Goal: Transaction & Acquisition: Purchase product/service

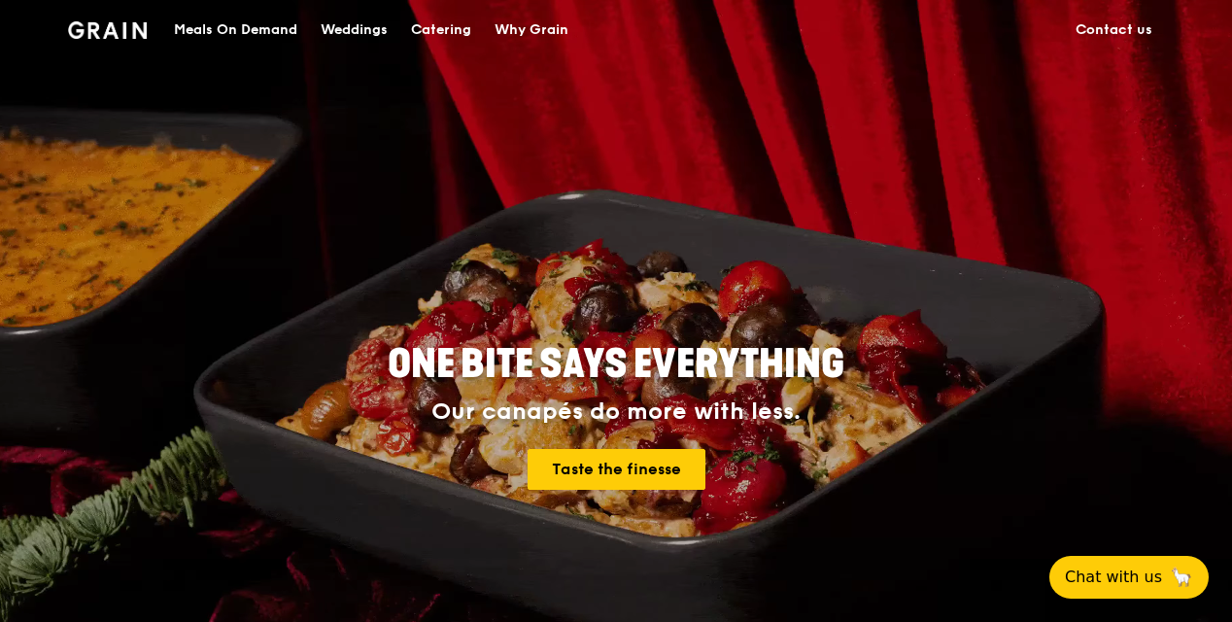
click at [334, 222] on div "ONE BITE SAYS EVERYTHING Our canapés do more with less. Taste the finesse" at bounding box center [616, 417] width 964 height 719
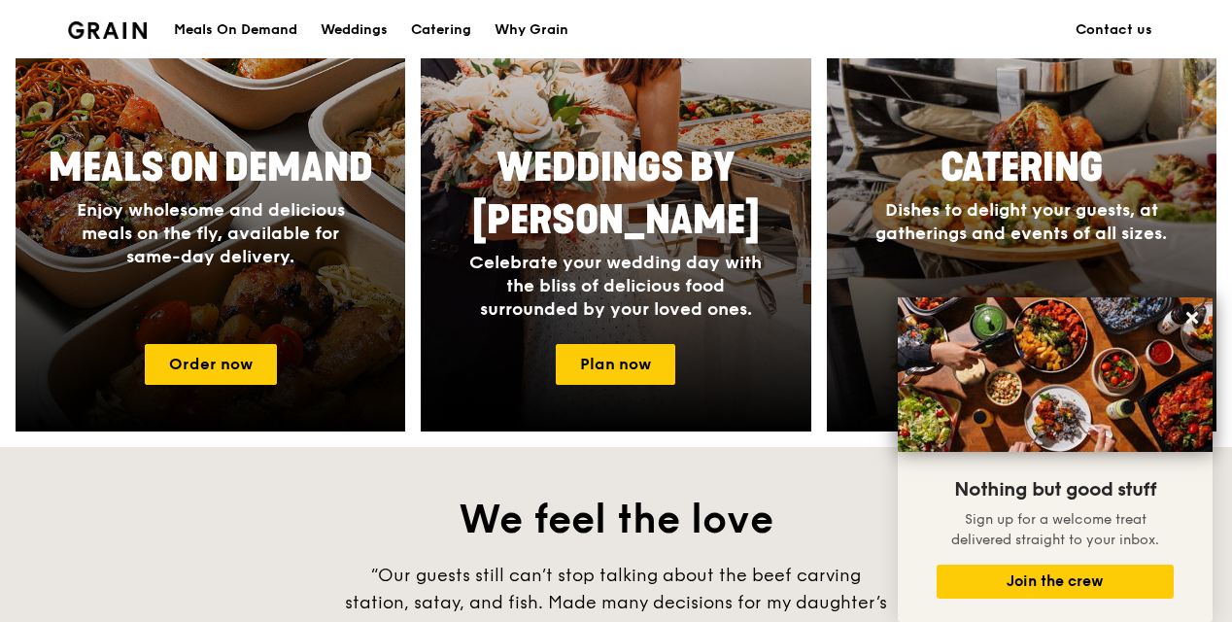
scroll to position [777, 0]
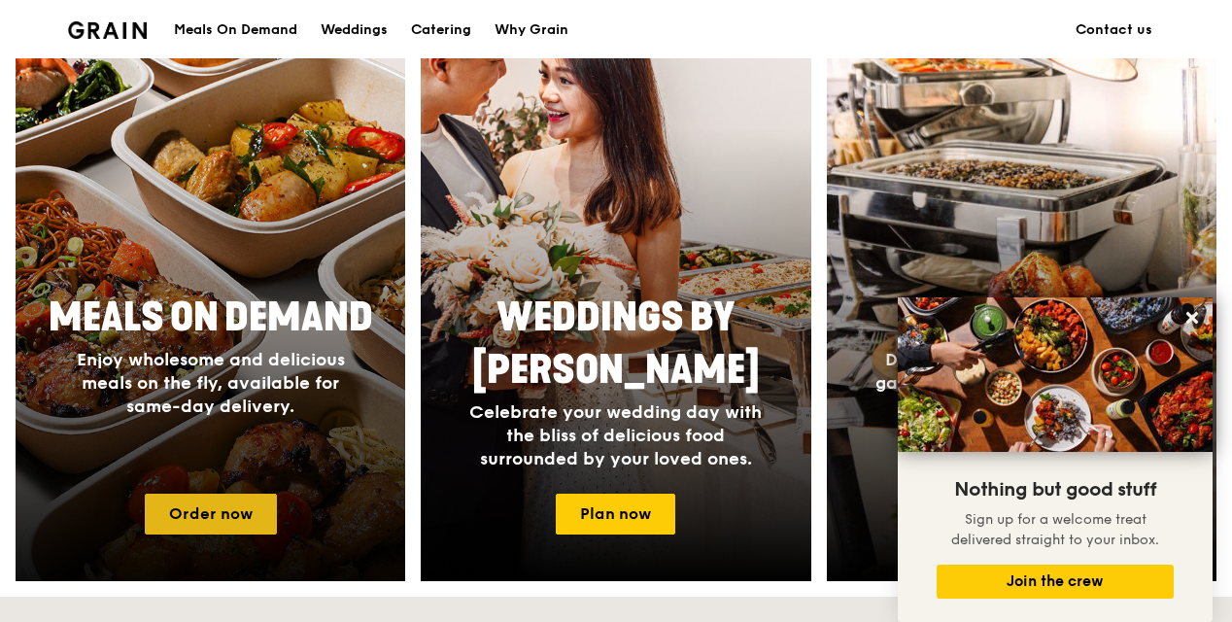
click at [199, 519] on link "Order now" at bounding box center [211, 513] width 132 height 41
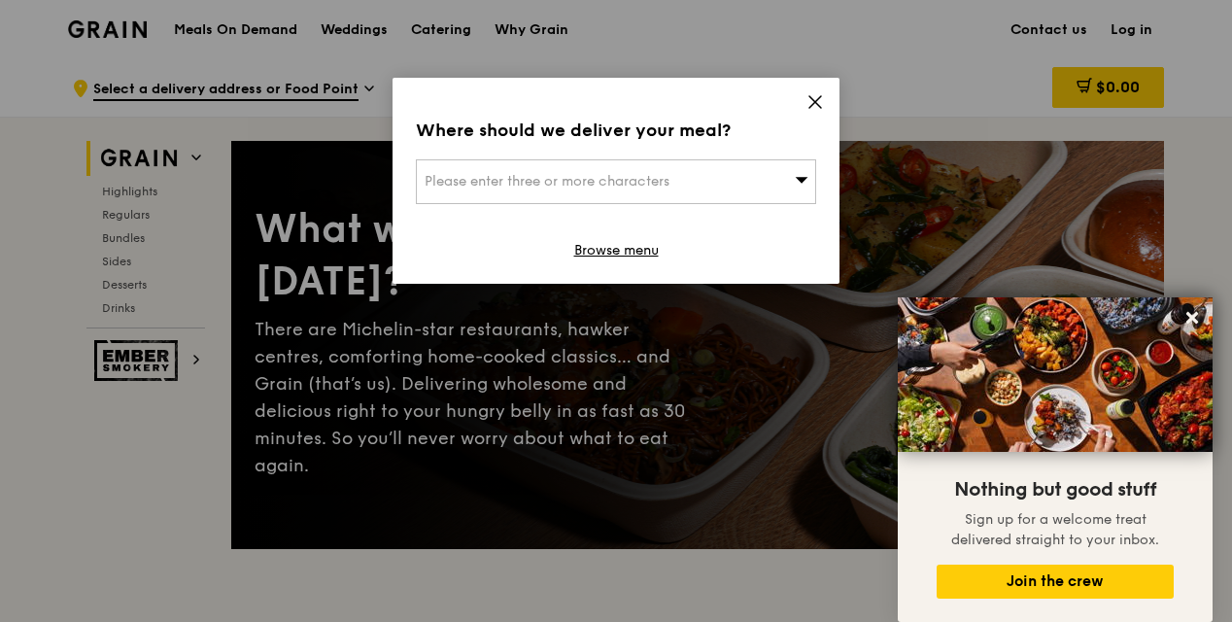
click at [770, 176] on div "Please enter three or more characters" at bounding box center [616, 181] width 400 height 45
click at [815, 96] on icon at bounding box center [814, 101] width 17 height 17
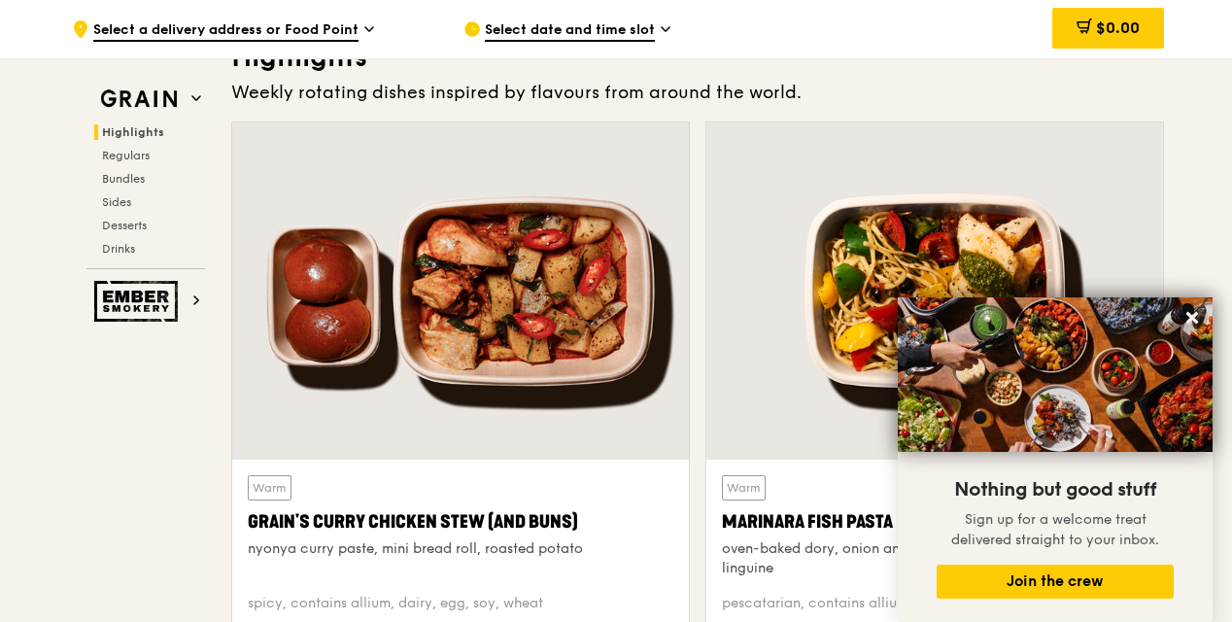
scroll to position [680, 0]
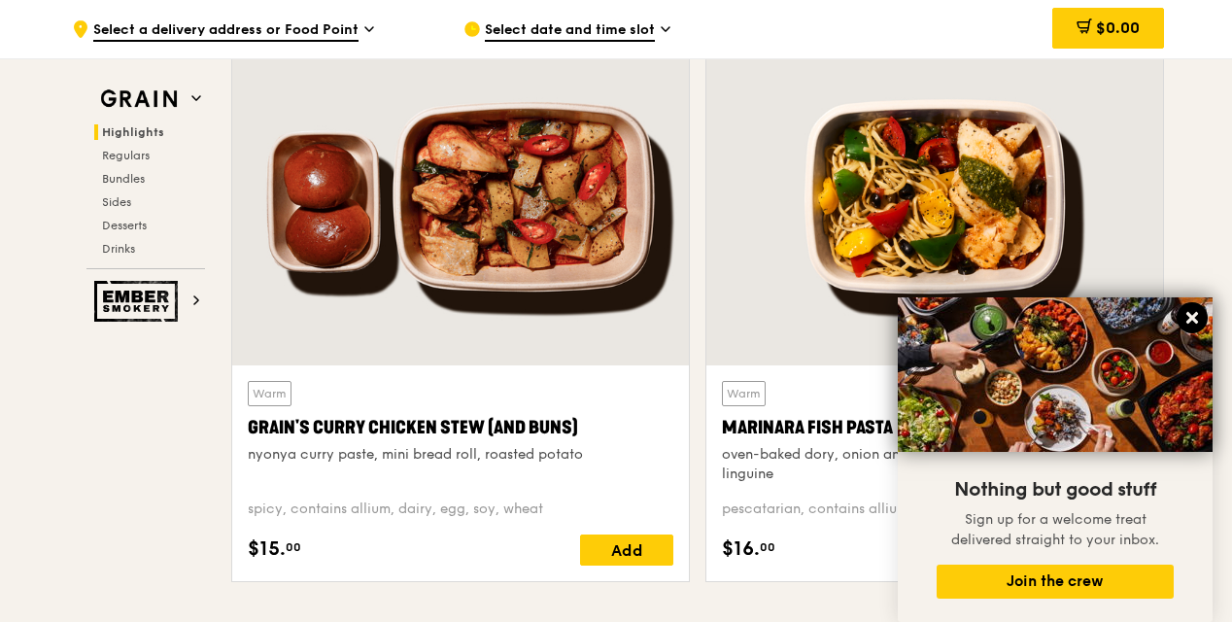
click at [1187, 320] on icon at bounding box center [1192, 318] width 12 height 12
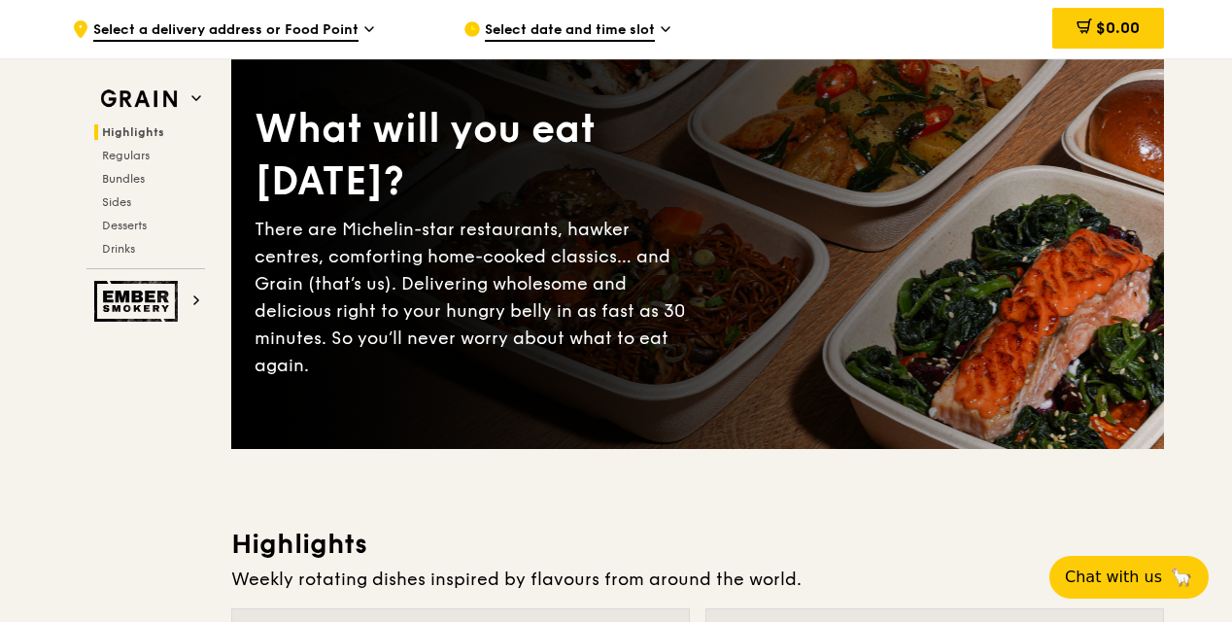
scroll to position [97, 0]
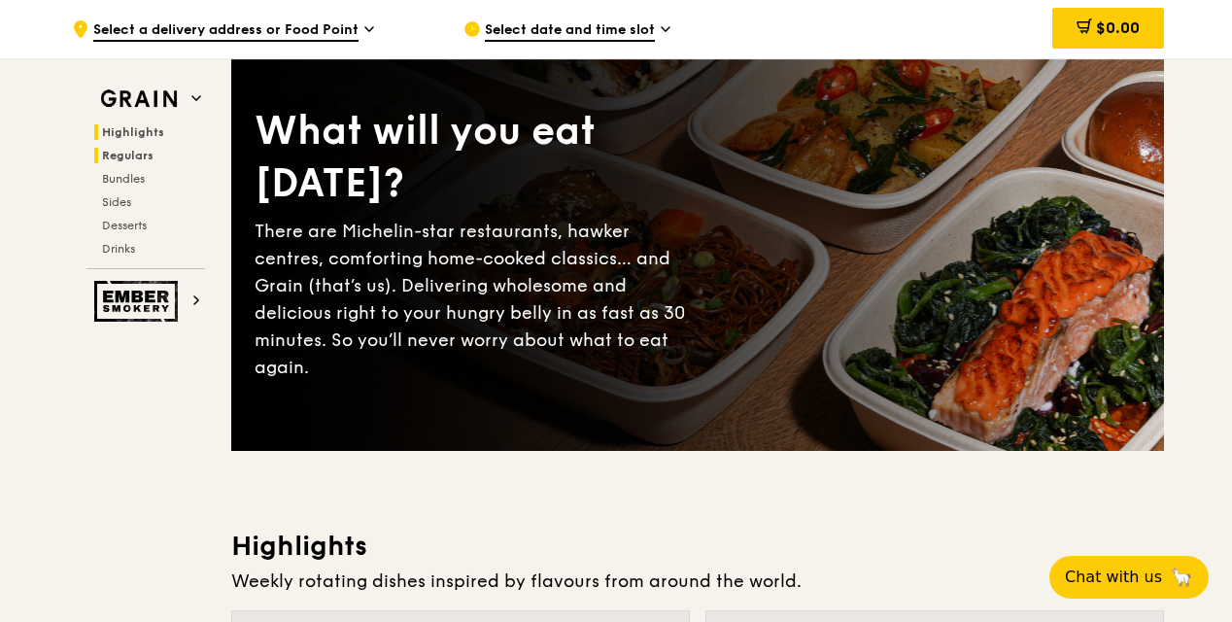
click at [134, 150] on span "Regulars" at bounding box center [127, 156] width 51 height 14
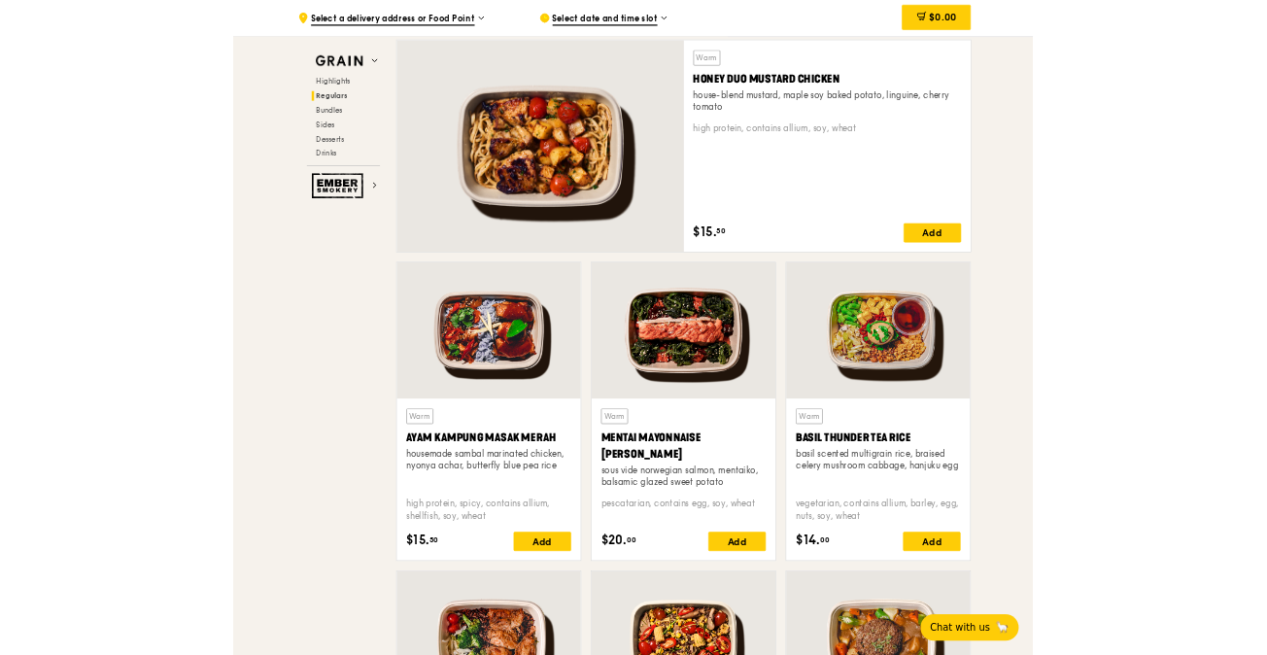
scroll to position [1442, 0]
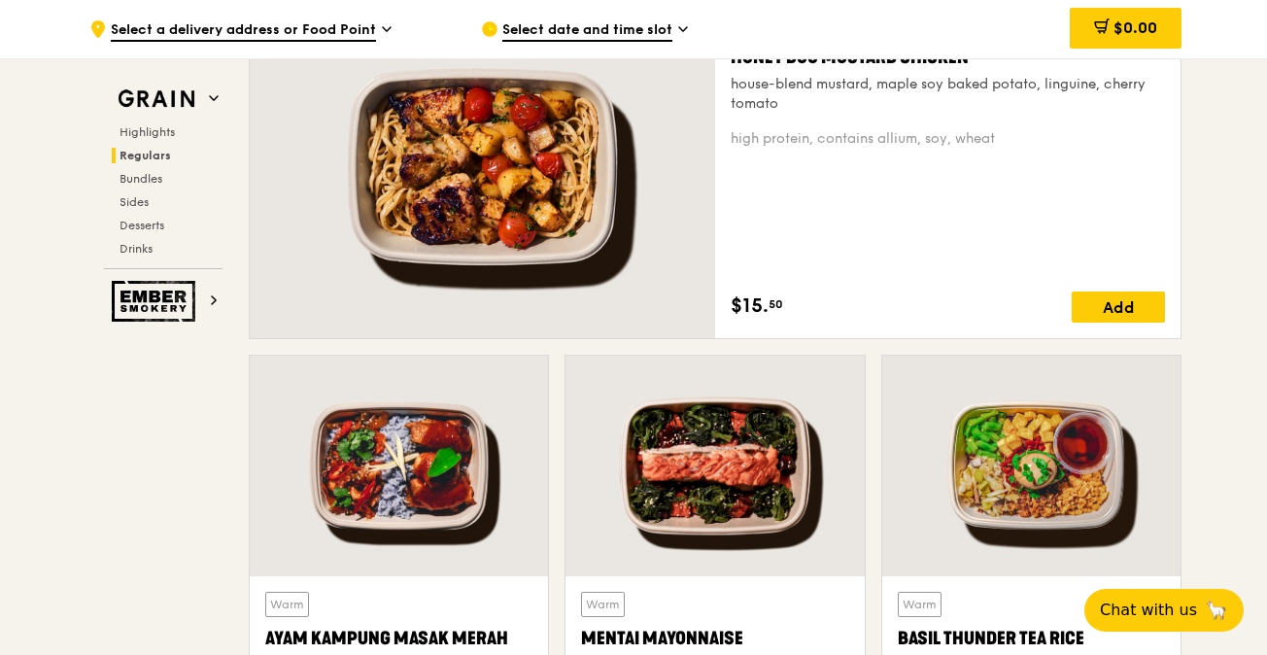
drag, startPoint x: 212, startPoint y: 403, endPoint x: 198, endPoint y: 407, distance: 14.1
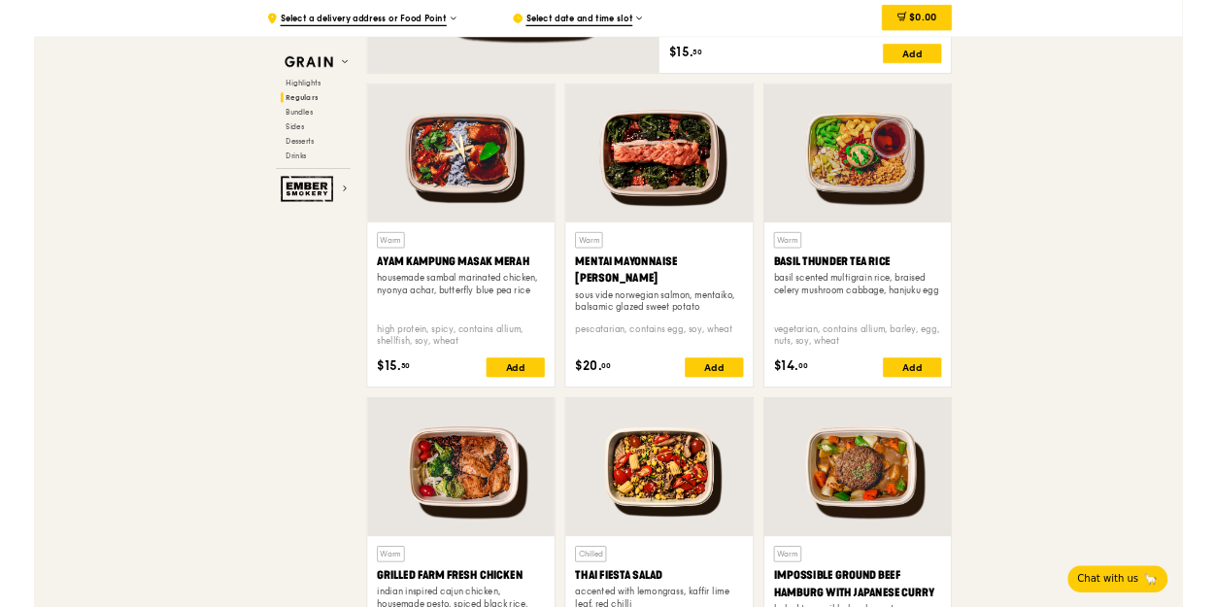
scroll to position [1666, 0]
